Goal: Register for event/course: Sign up to attend an event or enroll in a course

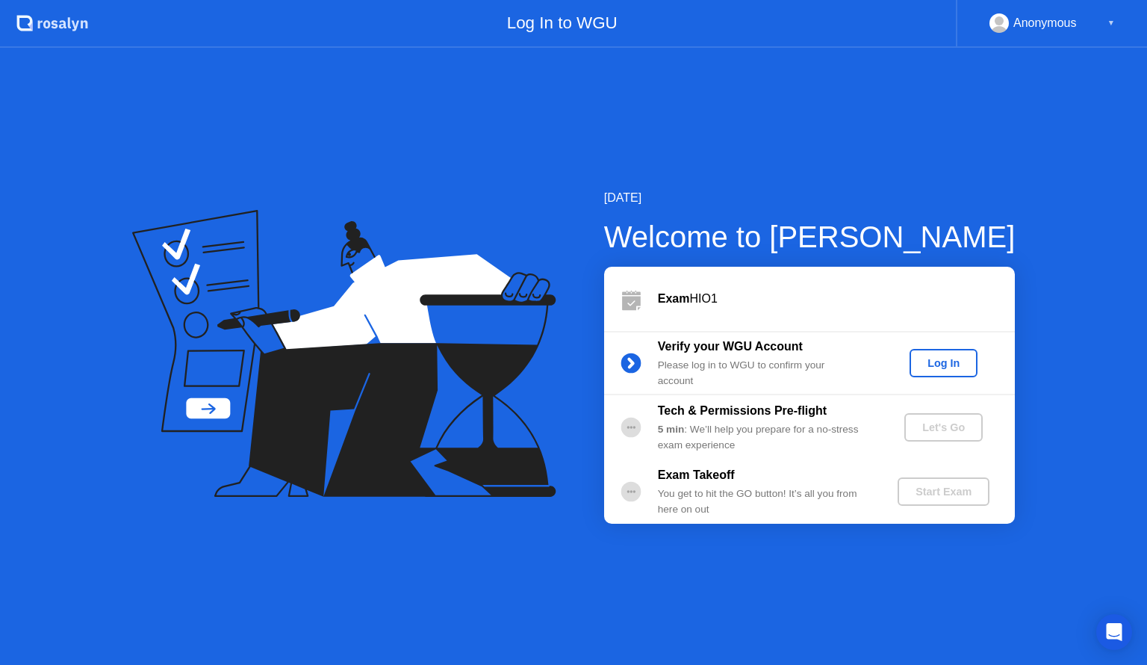
click at [920, 366] on div "Log In" at bounding box center [944, 363] width 56 height 12
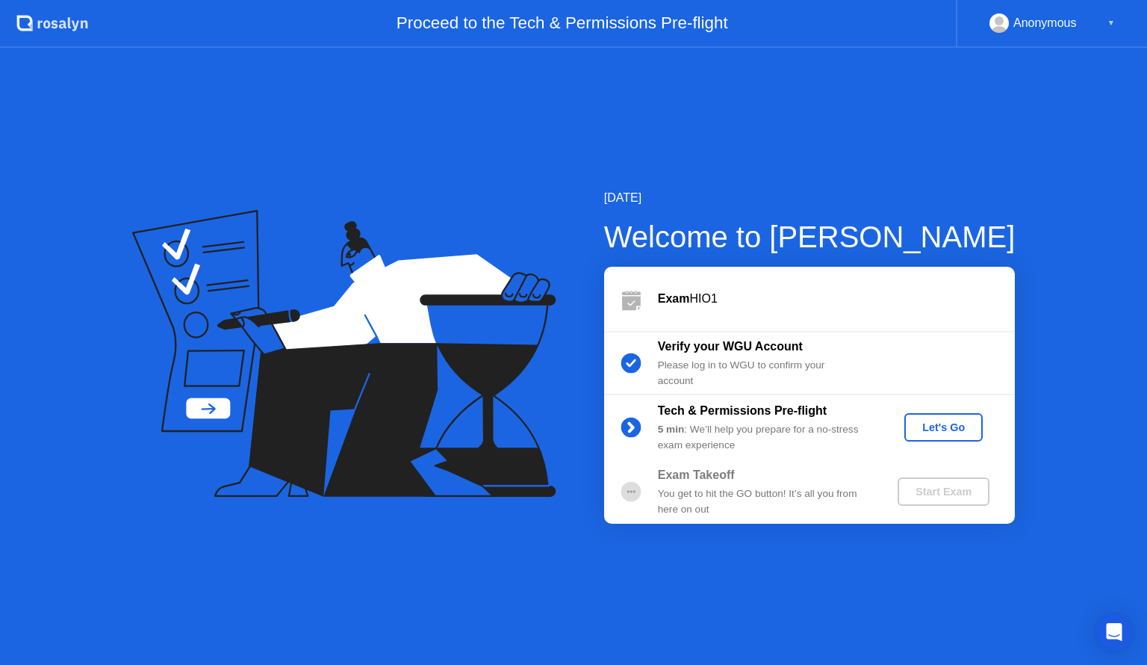
click at [940, 432] on div "Let's Go" at bounding box center [943, 427] width 66 height 12
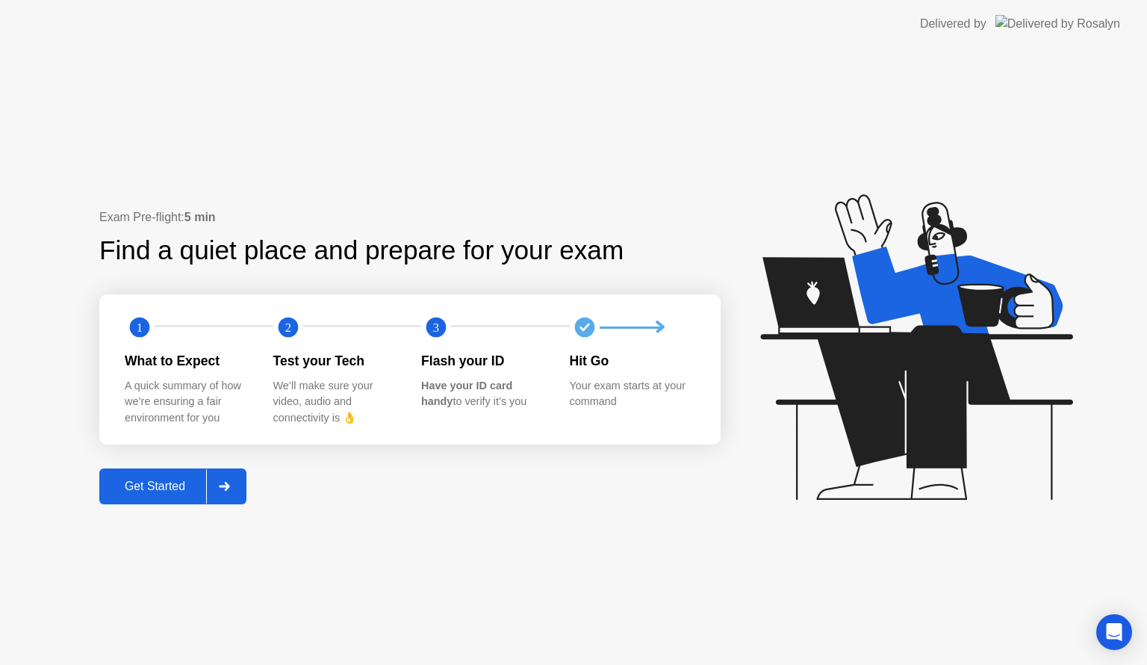
click at [158, 493] on div "Get Started" at bounding box center [155, 485] width 102 height 13
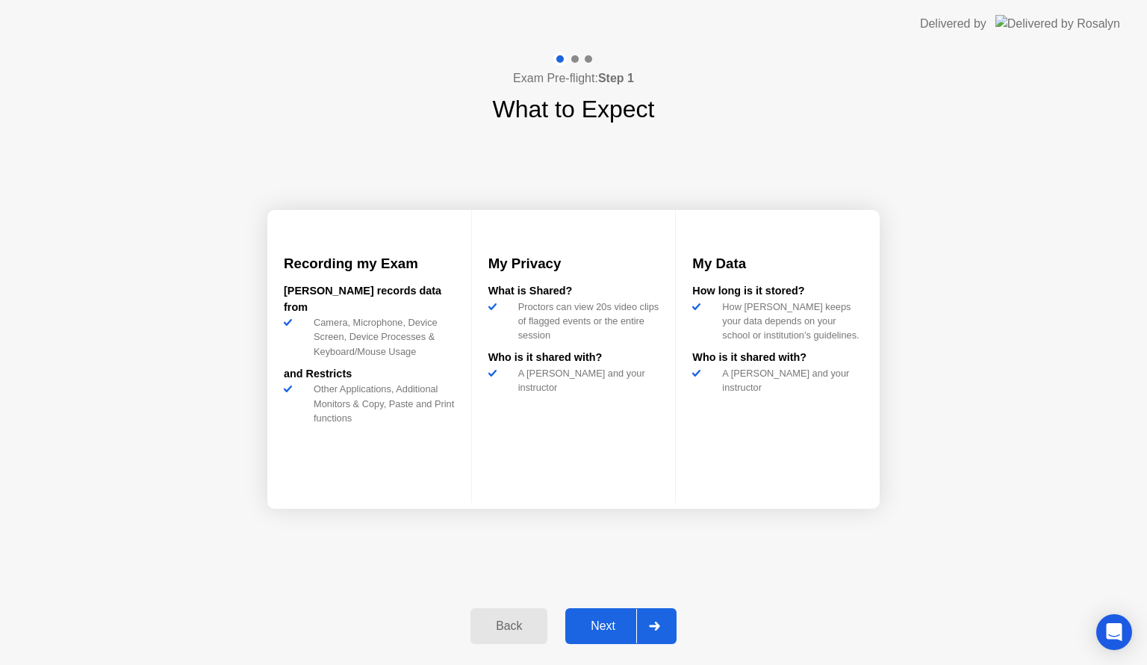
click at [594, 621] on div "Next" at bounding box center [603, 625] width 66 height 13
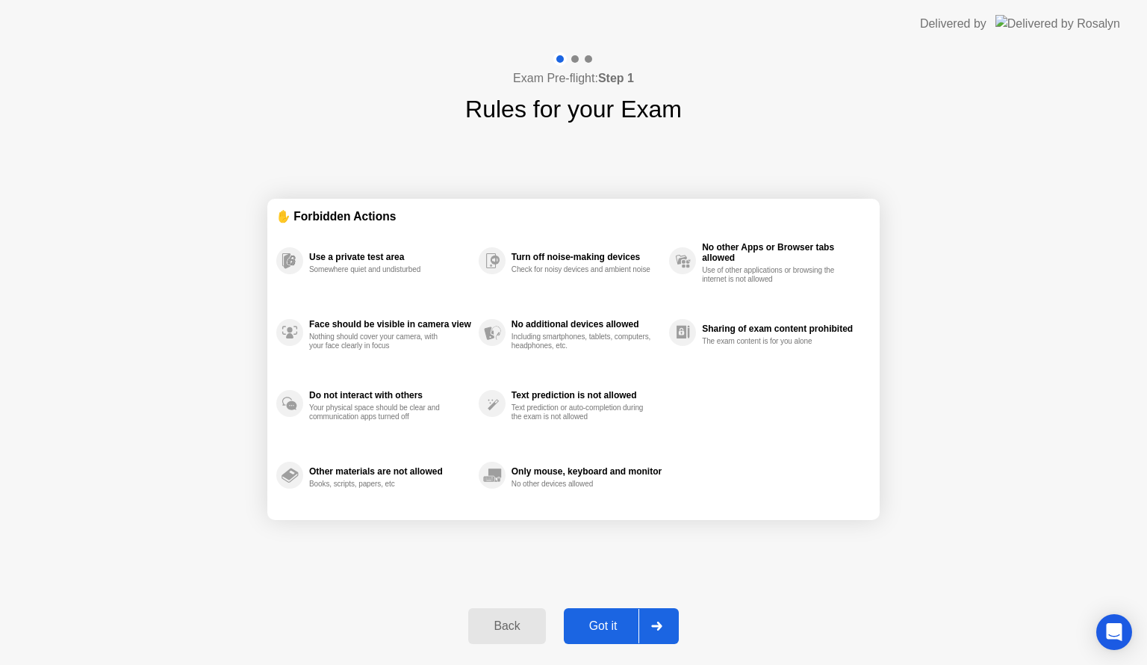
click at [594, 621] on div "Got it" at bounding box center [603, 625] width 70 height 13
select select "**********"
select select "*******"
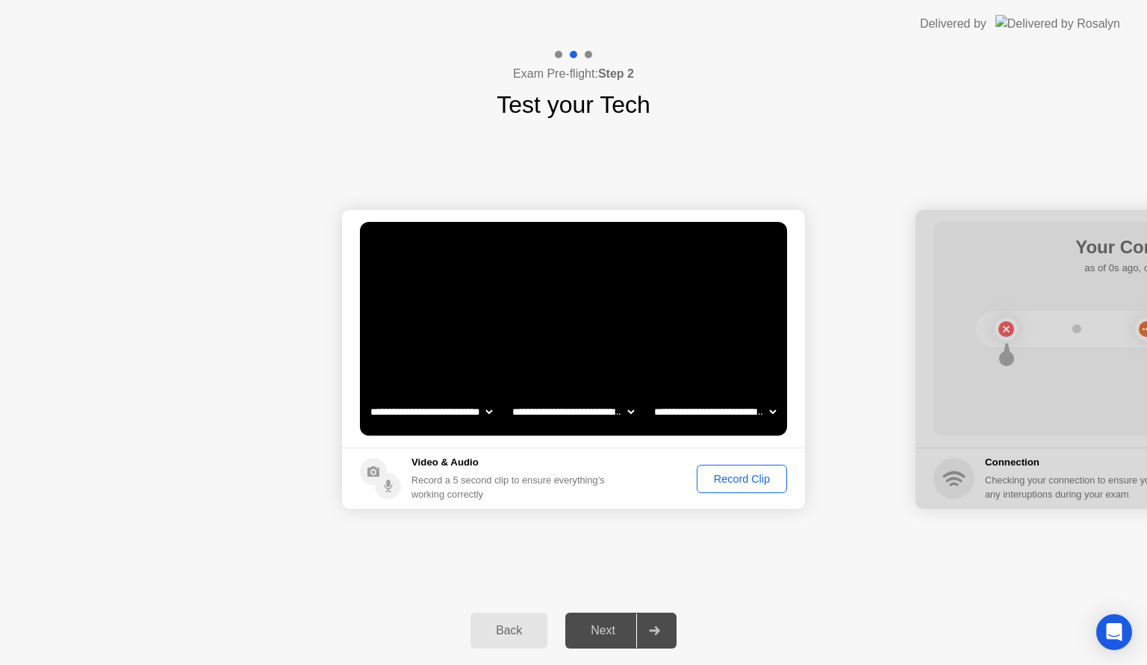
click at [726, 473] on div "Record Clip" at bounding box center [742, 479] width 80 height 12
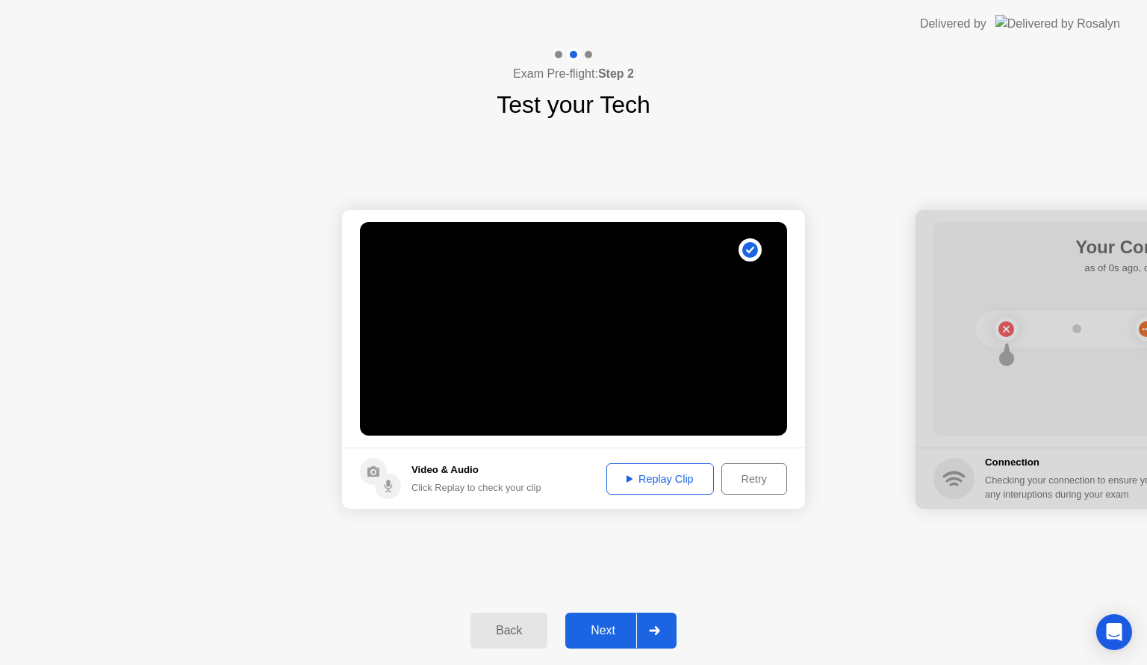
click at [663, 480] on div "Replay Clip" at bounding box center [660, 479] width 97 height 12
click at [649, 475] on div "Replay Clip" at bounding box center [660, 479] width 97 height 12
click at [636, 480] on div "Replay Clip" at bounding box center [660, 479] width 97 height 12
click at [648, 475] on div "Replay Clip" at bounding box center [660, 479] width 97 height 12
click at [655, 469] on button "Replay Clip" at bounding box center [660, 478] width 108 height 31
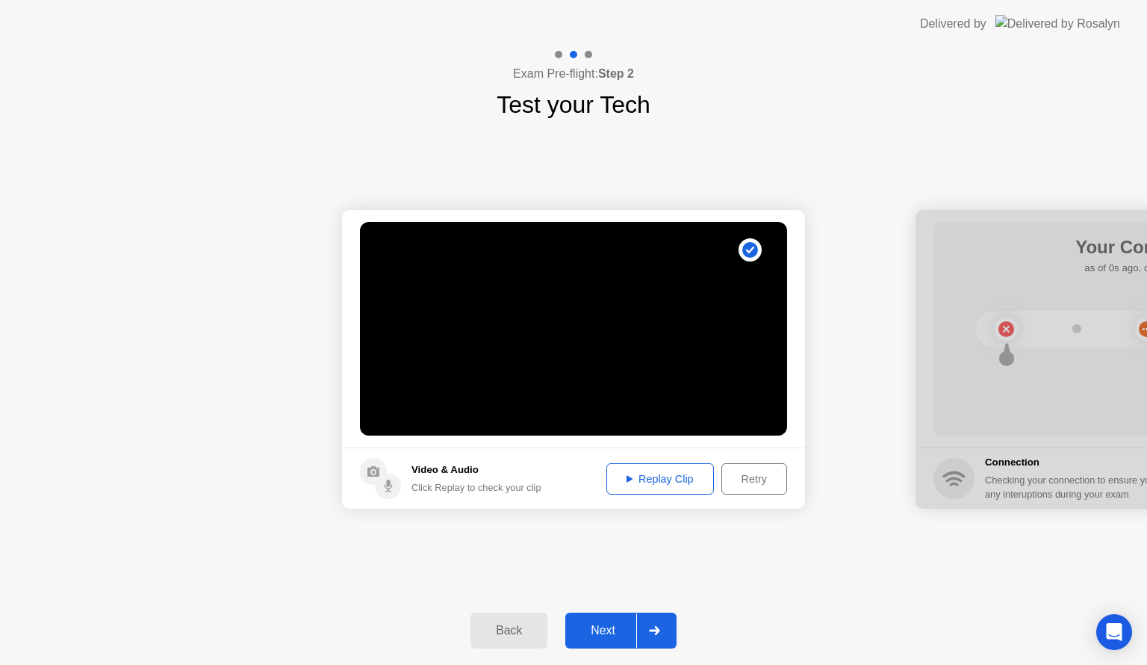
click at [630, 485] on div "Replay Clip" at bounding box center [660, 479] width 97 height 12
click at [747, 480] on div "Retry" at bounding box center [754, 479] width 55 height 12
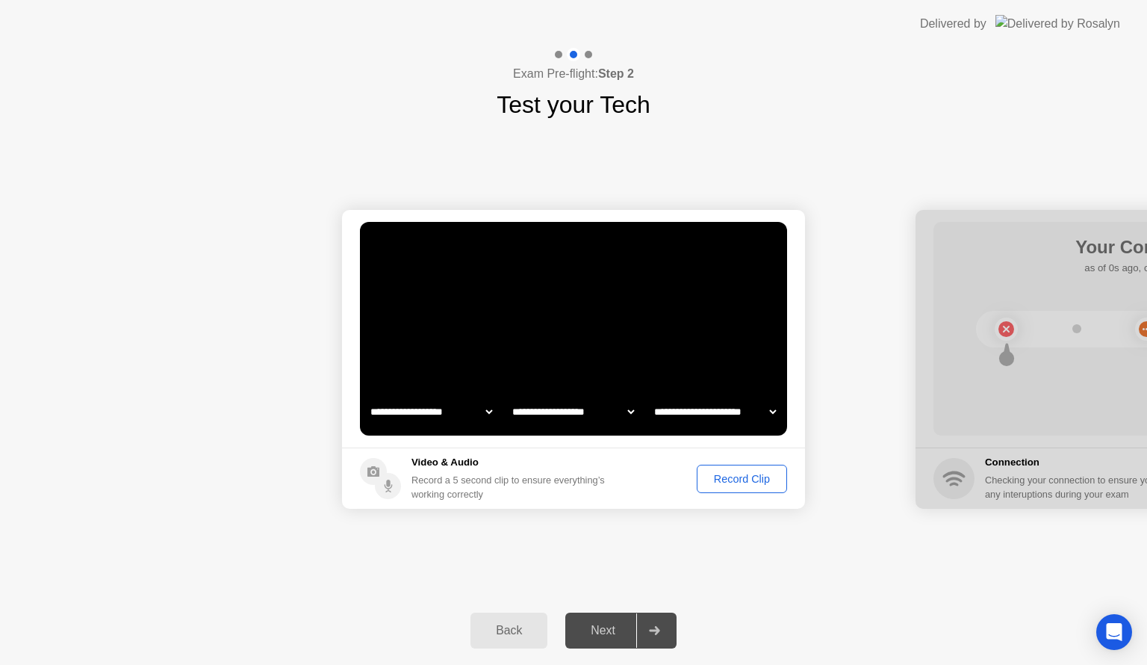
click at [774, 414] on select "**********" at bounding box center [715, 412] width 128 height 30
select select "**********"
click at [651, 397] on select "**********" at bounding box center [715, 412] width 128 height 30
click at [752, 476] on div "Record Clip" at bounding box center [742, 479] width 80 height 12
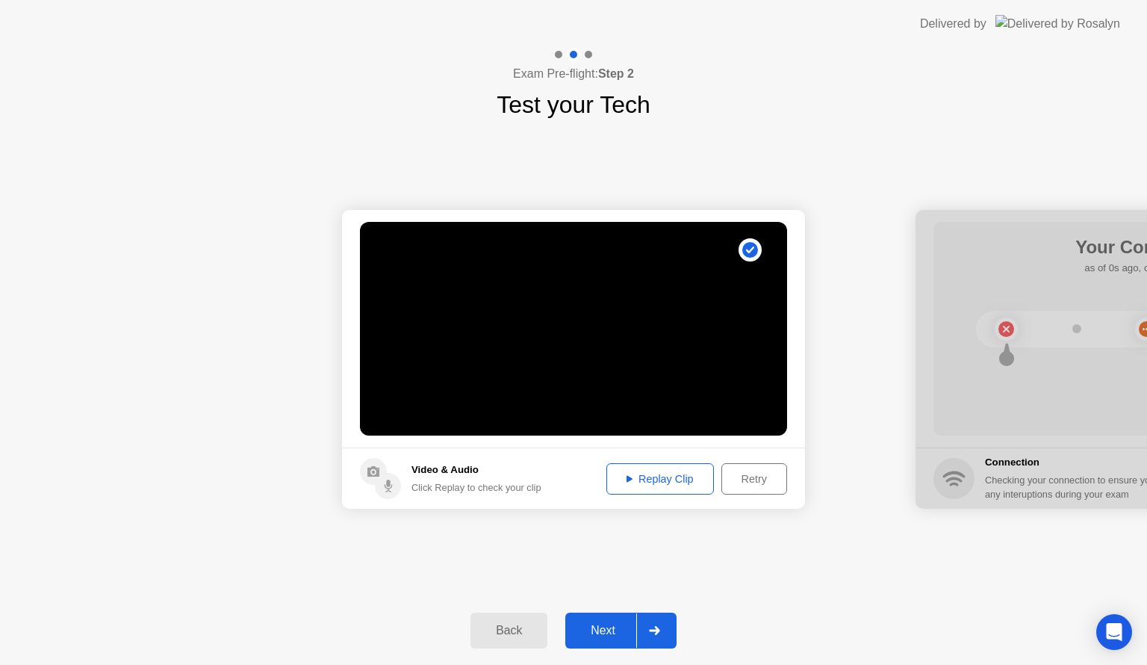
click at [651, 483] on div "Replay Clip" at bounding box center [660, 479] width 97 height 12
click at [607, 637] on div "Next" at bounding box center [603, 630] width 66 height 13
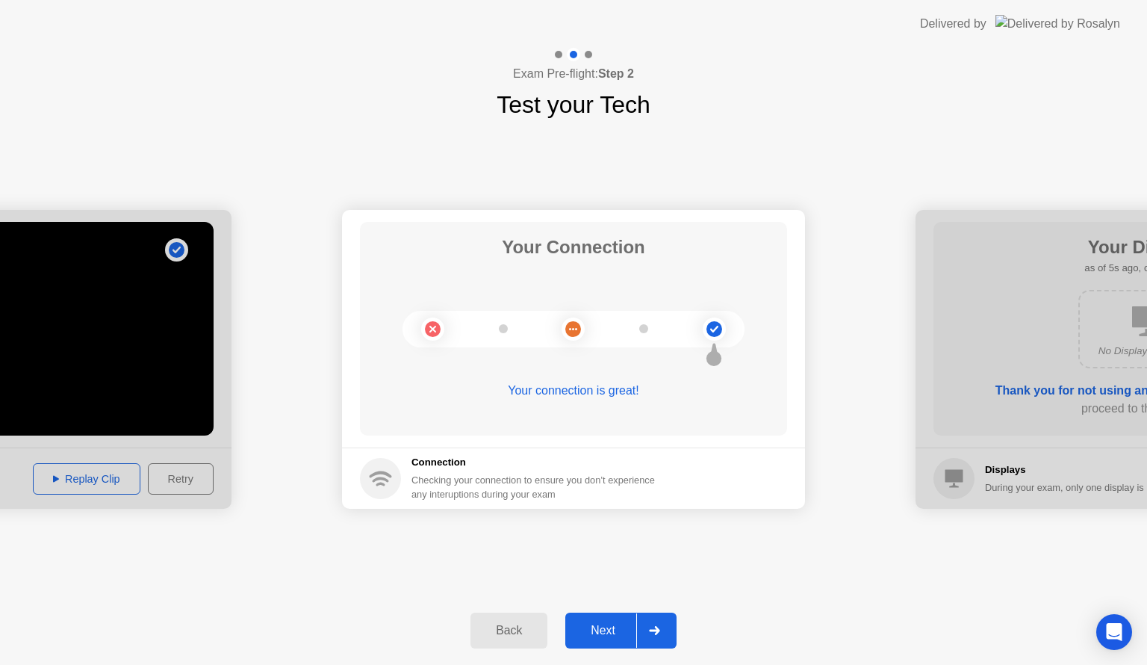
click at [600, 625] on div "Next" at bounding box center [603, 630] width 66 height 13
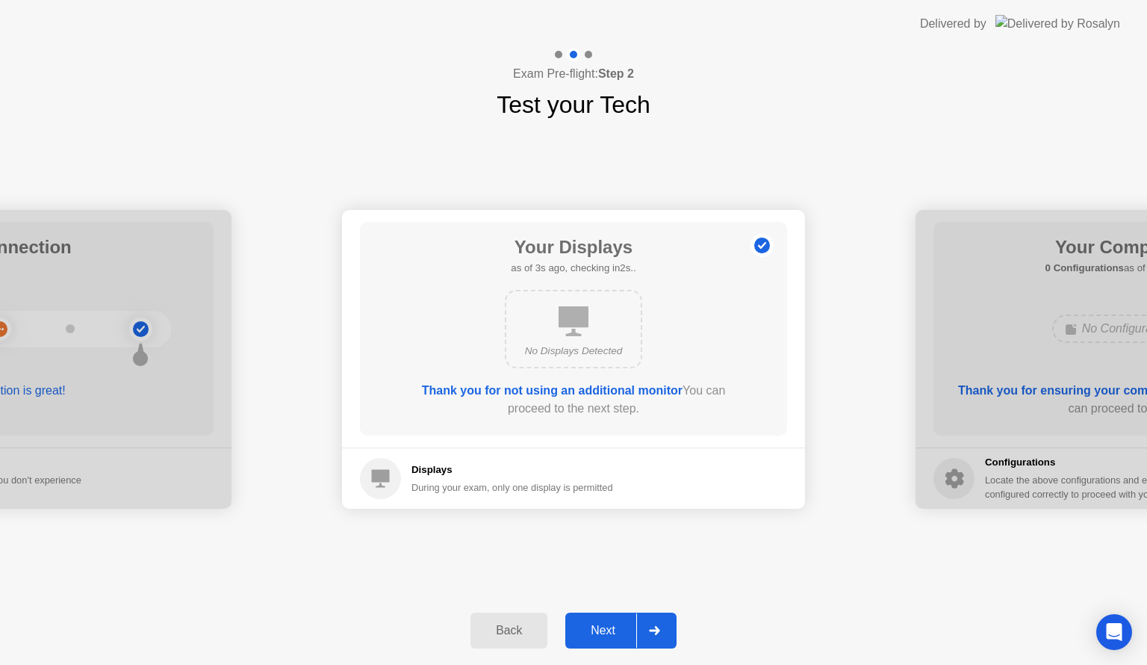
click at [614, 630] on div "Next" at bounding box center [603, 630] width 66 height 13
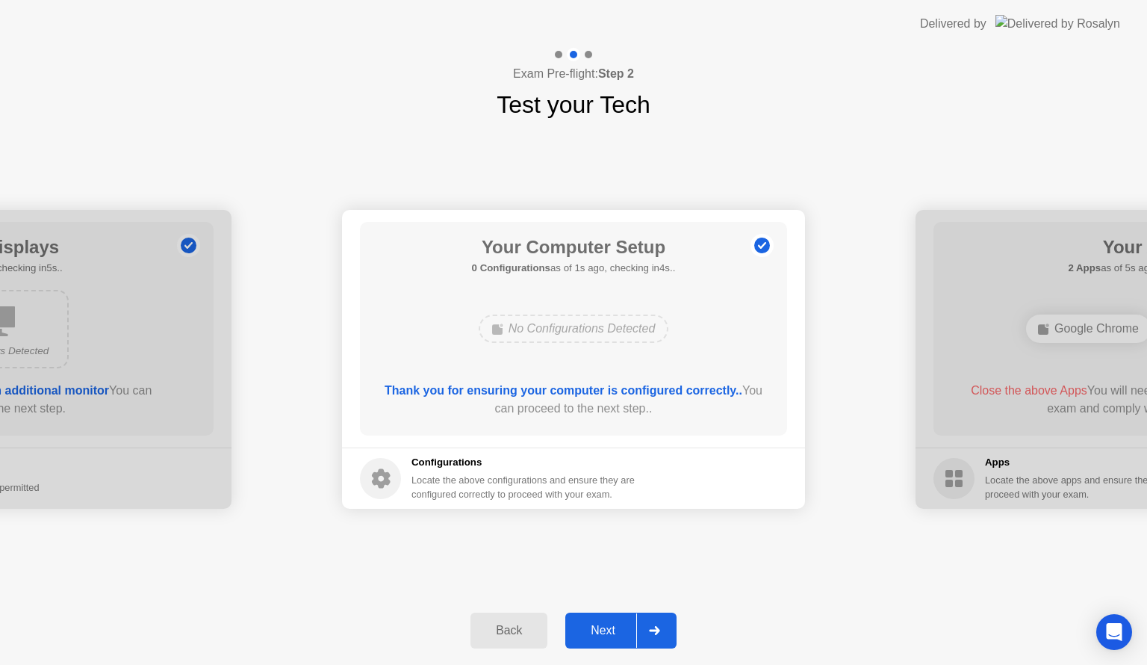
click at [621, 634] on div "Next" at bounding box center [603, 630] width 66 height 13
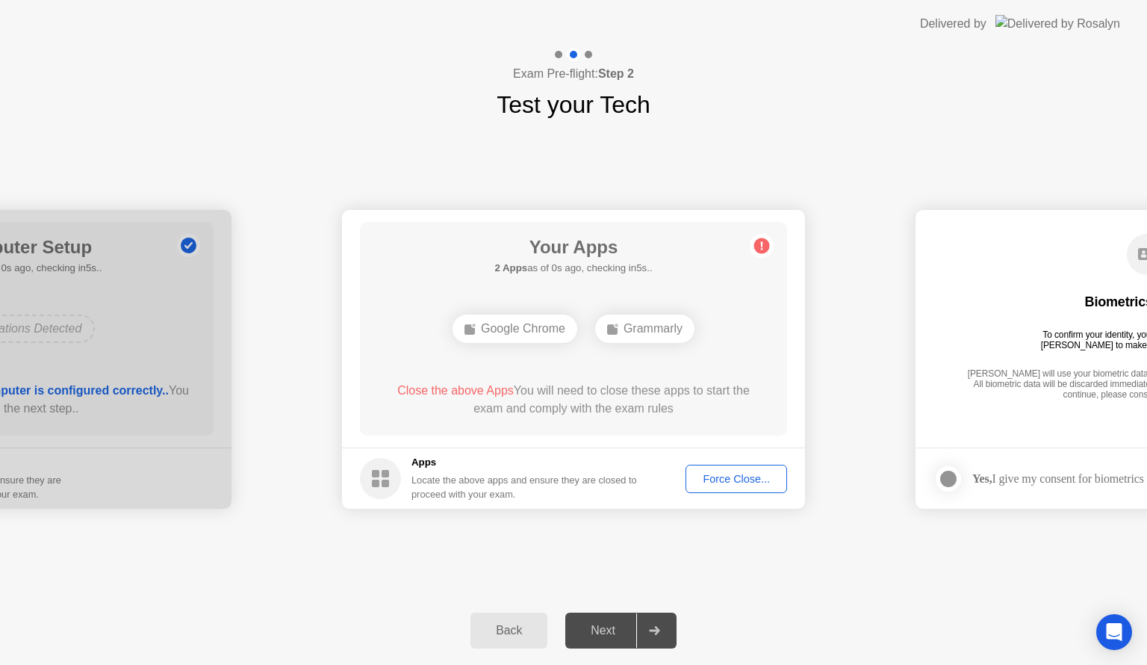
click at [744, 480] on div "Force Close..." at bounding box center [736, 479] width 91 height 12
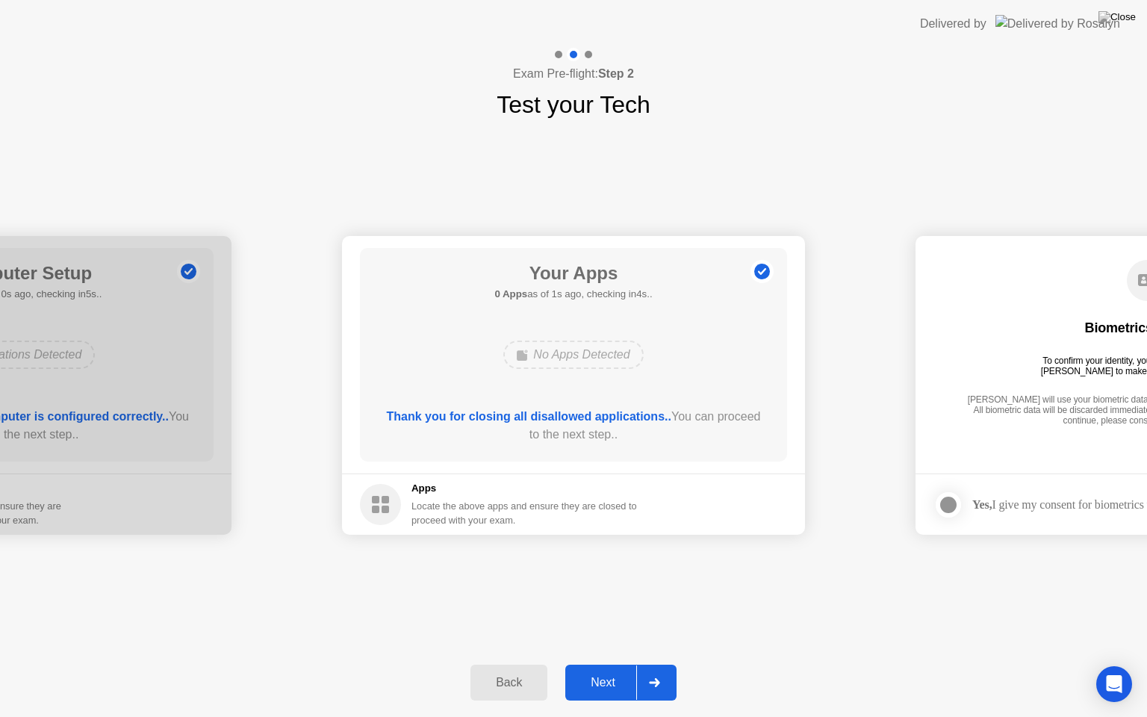
click at [600, 664] on div "Next" at bounding box center [603, 682] width 66 height 13
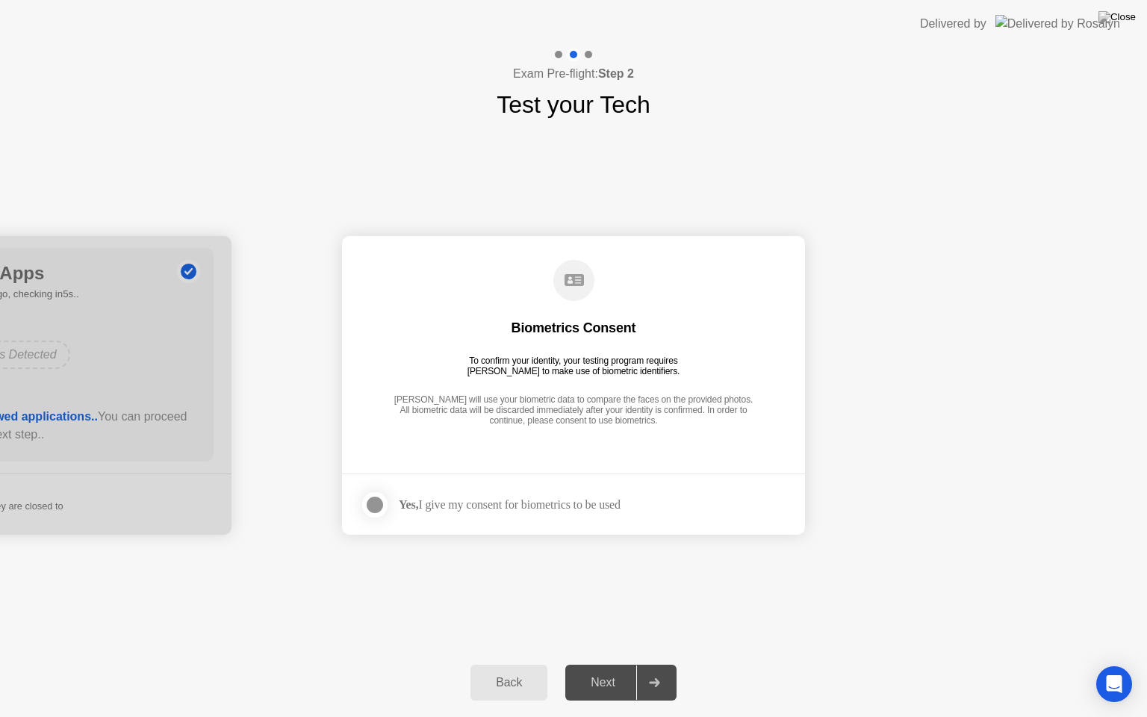
click at [373, 502] on div at bounding box center [375, 505] width 18 height 18
click at [603, 664] on div "Next" at bounding box center [603, 682] width 66 height 13
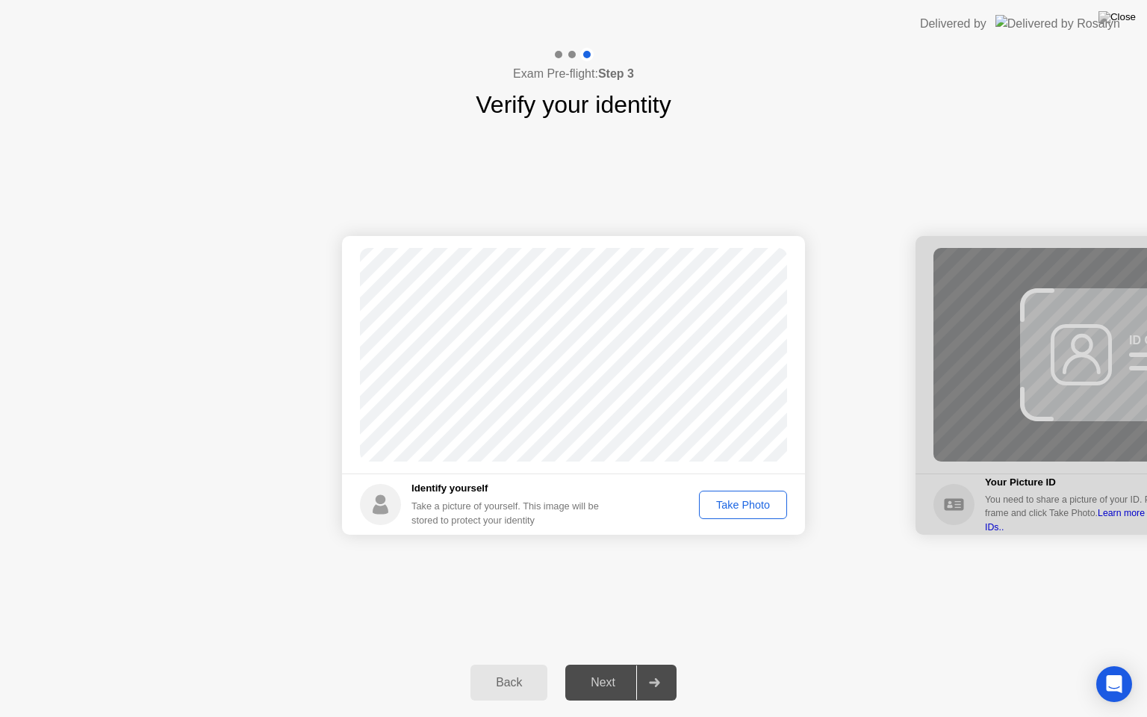
click at [744, 503] on div "Take Photo" at bounding box center [743, 505] width 78 height 12
click at [588, 664] on div "Next" at bounding box center [603, 682] width 66 height 13
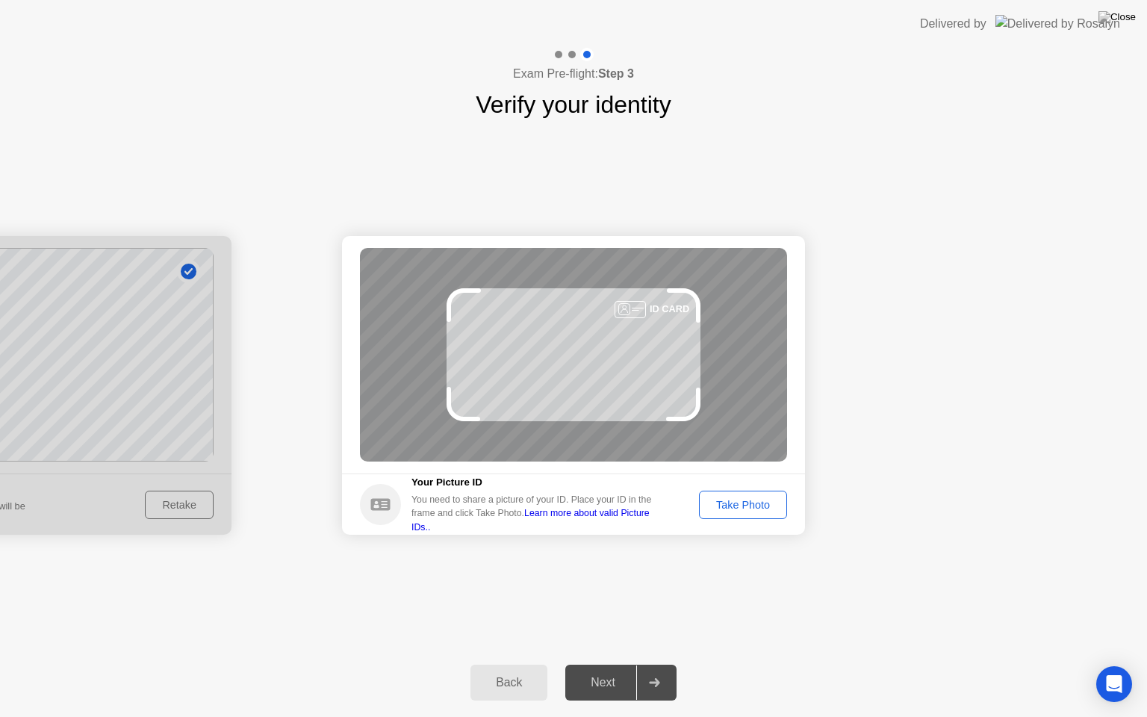
click at [742, 506] on div "Take Photo" at bounding box center [743, 505] width 78 height 12
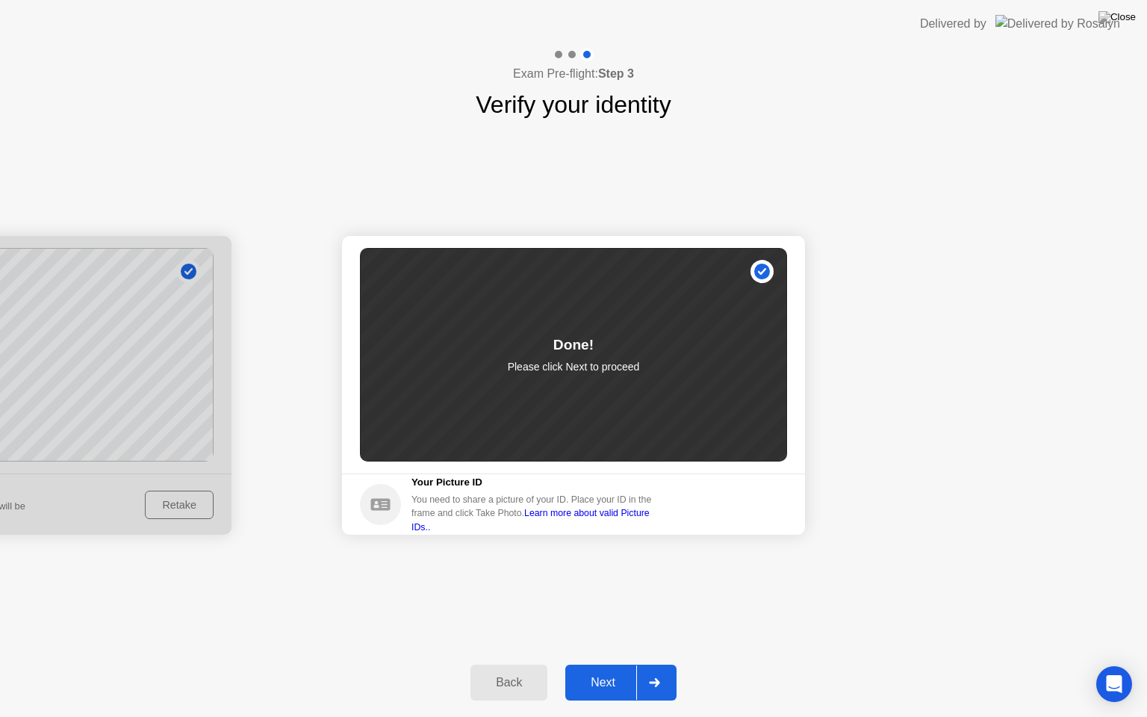
click at [582, 664] on div "Next" at bounding box center [603, 682] width 66 height 13
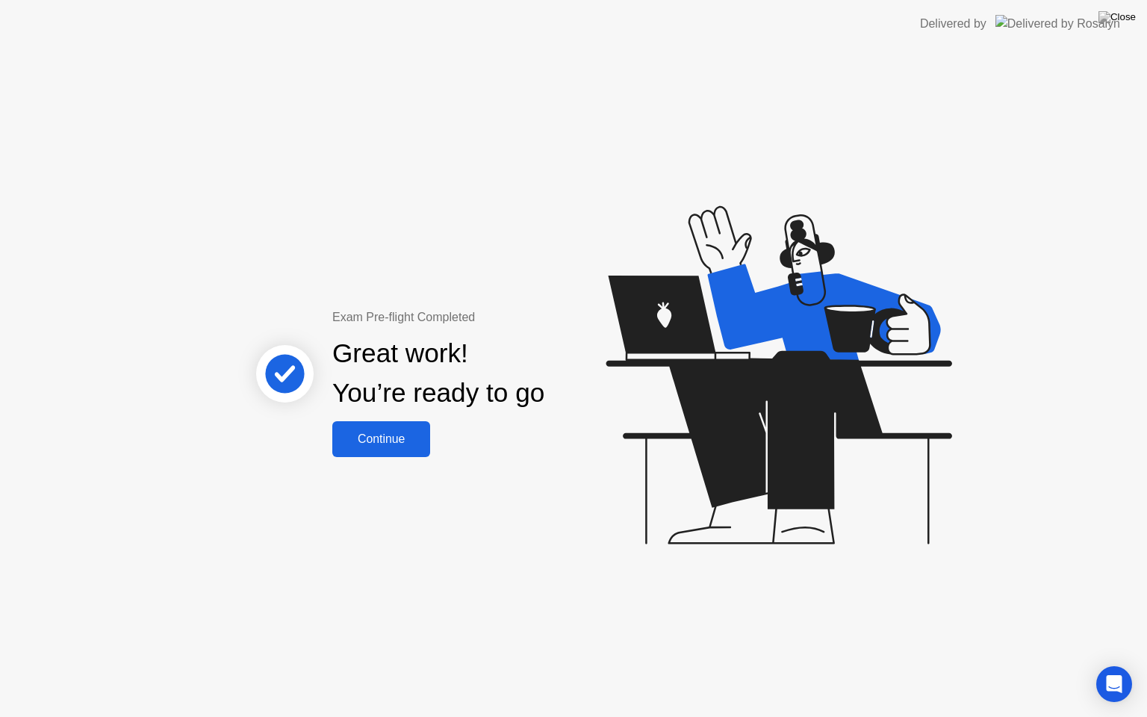
click at [398, 437] on div "Continue" at bounding box center [381, 438] width 89 height 13
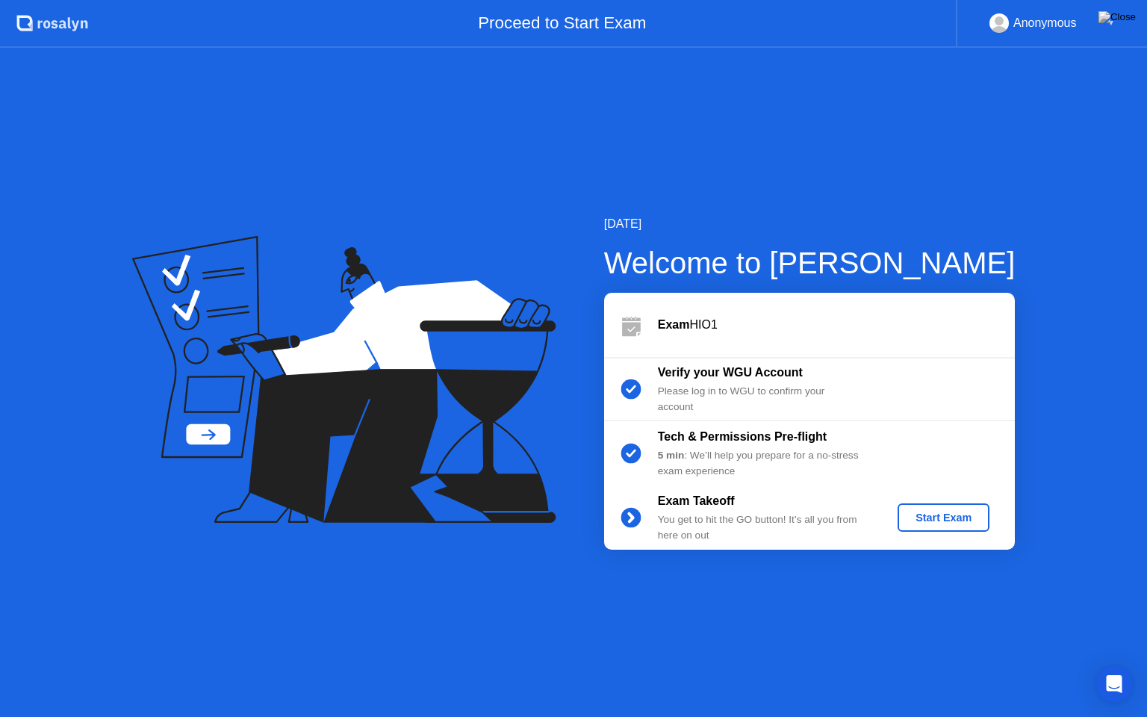
click at [944, 520] on div "Start Exam" at bounding box center [944, 518] width 80 height 12
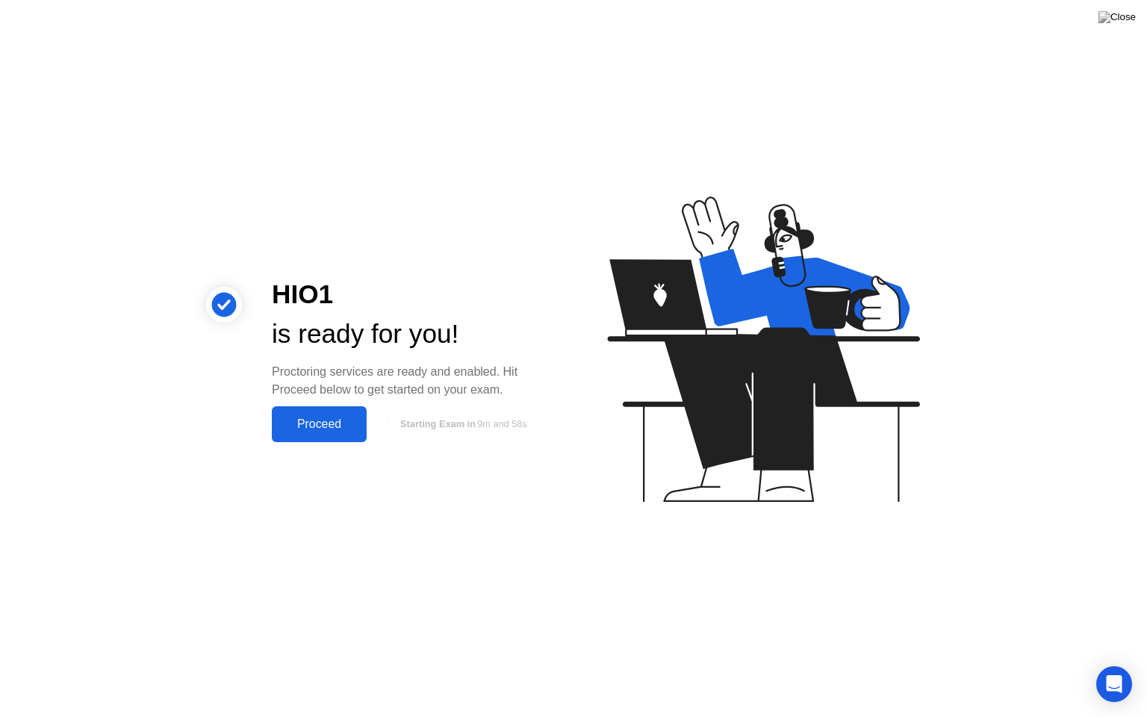
click at [304, 427] on div "Proceed" at bounding box center [319, 423] width 86 height 13
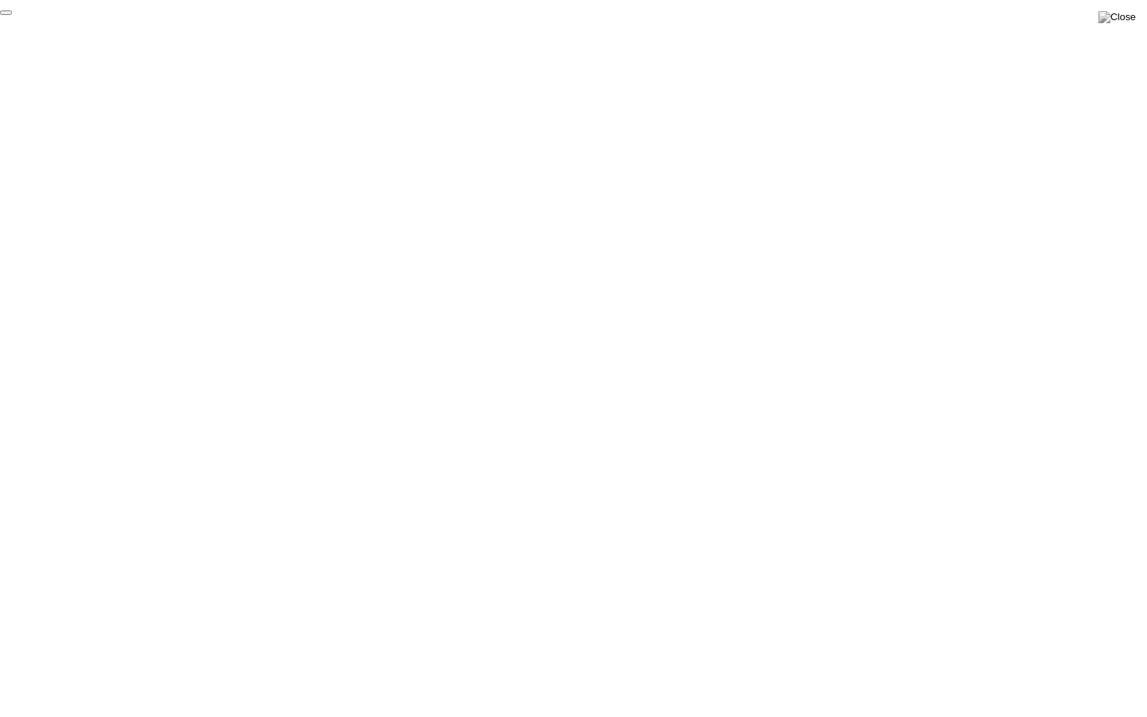
click div "End Proctoring Session"
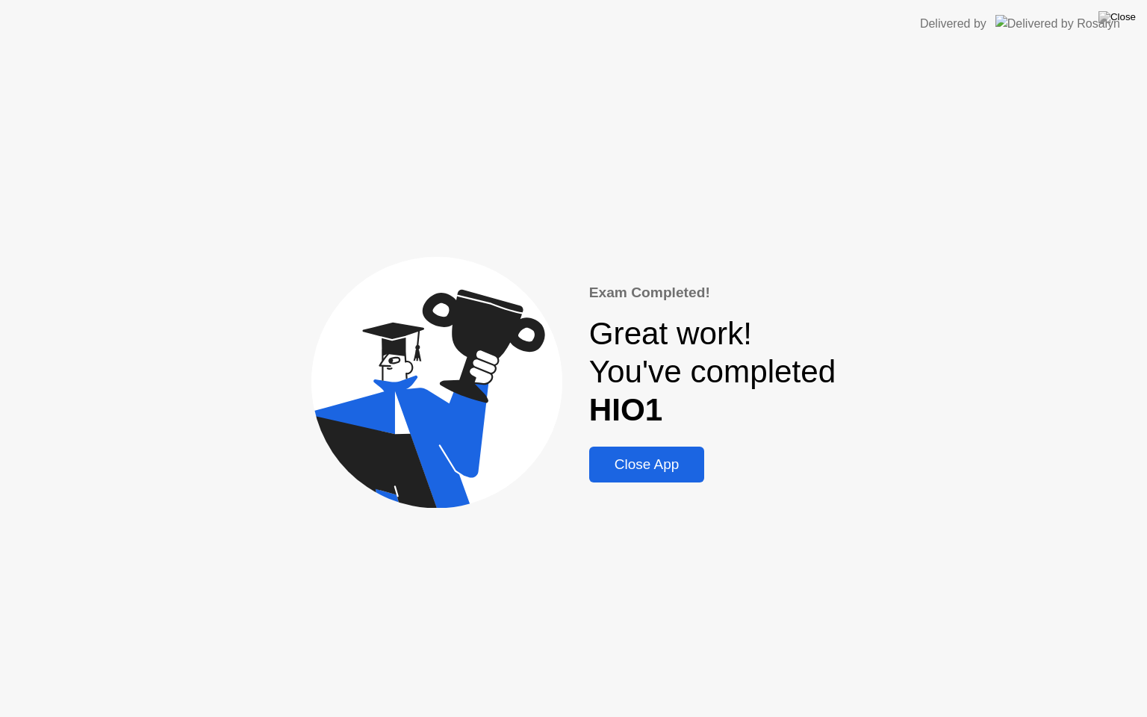
click at [678, 473] on div "Close App" at bounding box center [647, 464] width 107 height 16
